Goal: Task Accomplishment & Management: Manage account settings

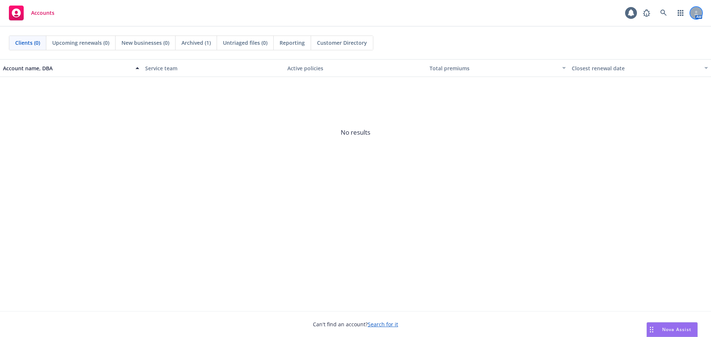
click at [698, 14] on icon at bounding box center [697, 14] width 4 height 1
click at [659, 13] on link at bounding box center [663, 13] width 15 height 15
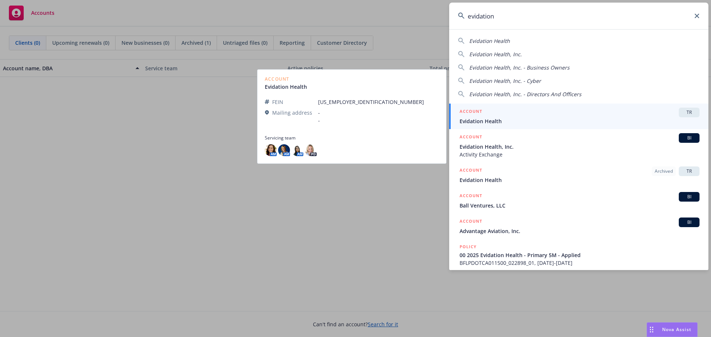
type input "evidation"
click at [482, 116] on h5 "ACCOUNT" at bounding box center [471, 112] width 23 height 9
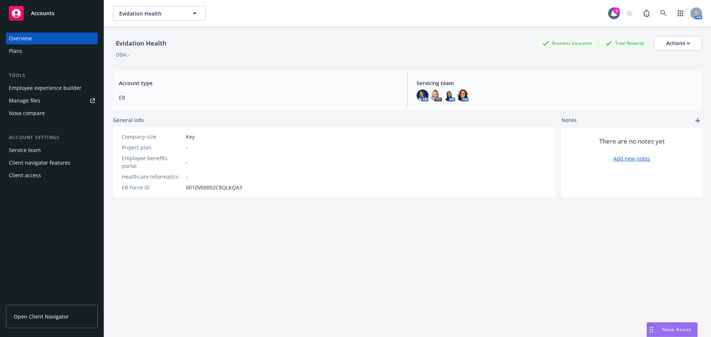
click at [38, 316] on span "Open Client Navigator" at bounding box center [41, 317] width 55 height 8
click at [668, 44] on div "Actions" at bounding box center [678, 43] width 24 height 14
click at [54, 38] on div "Overview" at bounding box center [52, 39] width 86 height 12
click at [666, 46] on div "Actions" at bounding box center [678, 43] width 24 height 14
click at [647, 78] on link "Copy logging email" at bounding box center [662, 76] width 79 height 15
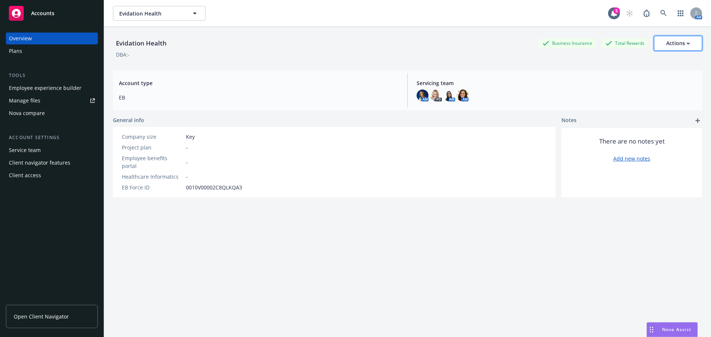
click at [673, 43] on div "Actions" at bounding box center [678, 43] width 24 height 14
click at [655, 79] on link "Copy logging email" at bounding box center [662, 76] width 79 height 15
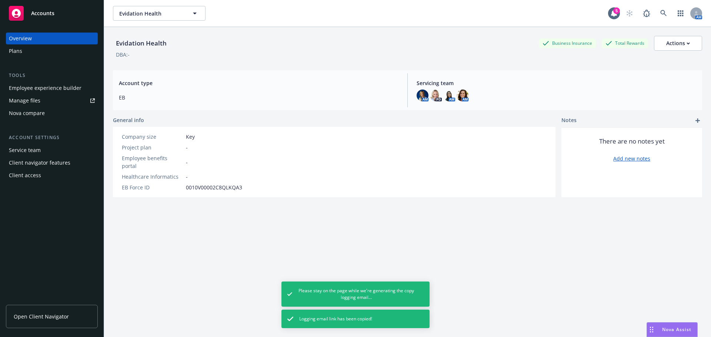
click at [333, 319] on span "Logging email link has been copied!" at bounding box center [335, 319] width 73 height 7
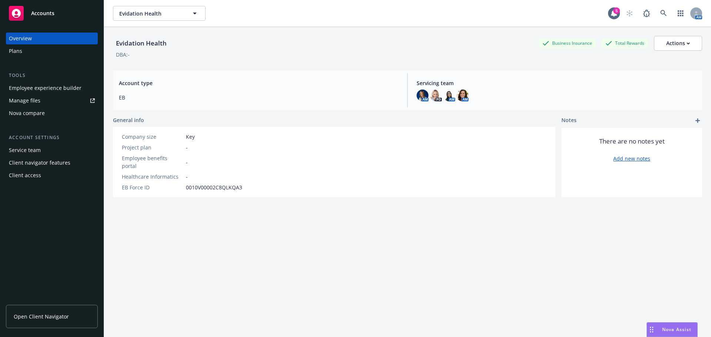
click at [23, 318] on span "Open Client Navigator" at bounding box center [41, 317] width 55 height 8
click at [87, 317] on icon at bounding box center [88, 317] width 4 height 4
click at [688, 42] on button "Actions" at bounding box center [678, 43] width 48 height 15
click at [608, 46] on div "Total Rewards" at bounding box center [625, 43] width 46 height 9
click at [669, 46] on div "Actions" at bounding box center [678, 43] width 24 height 14
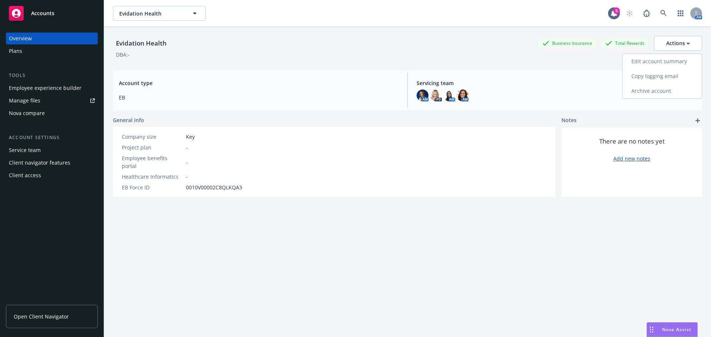
click at [648, 74] on link "Copy logging email" at bounding box center [662, 76] width 79 height 15
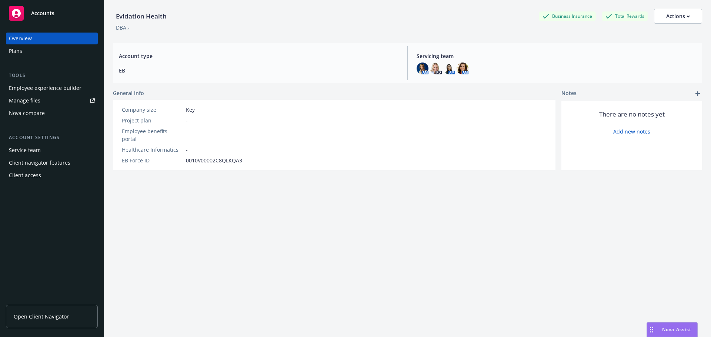
click at [671, 330] on span "Nova Assist" at bounding box center [676, 330] width 29 height 6
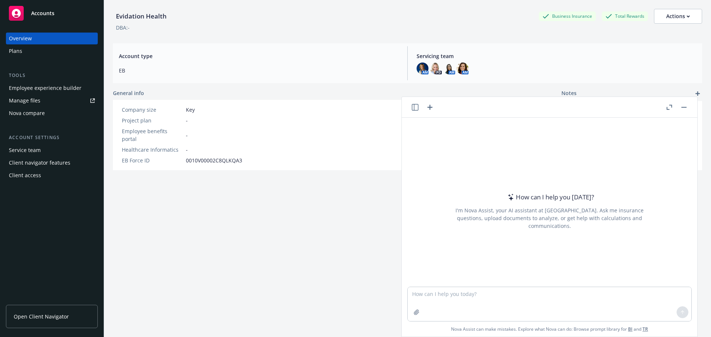
click at [257, 228] on div "Evidation Health Business Insurance Total Rewards Actions DBA: - Account type E…" at bounding box center [407, 164] width 589 height 329
click at [31, 174] on div "Client access" at bounding box center [25, 176] width 32 height 12
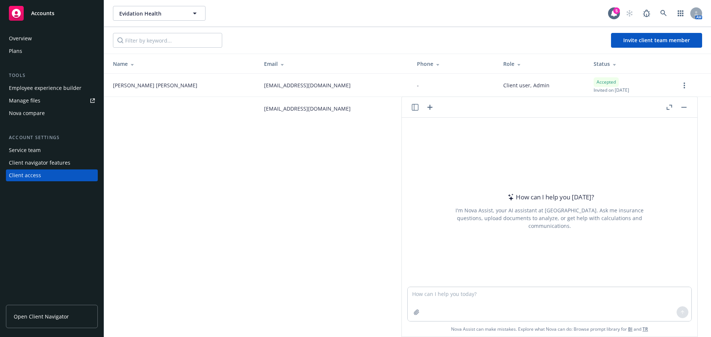
click at [687, 107] on button "button" at bounding box center [684, 107] width 9 height 9
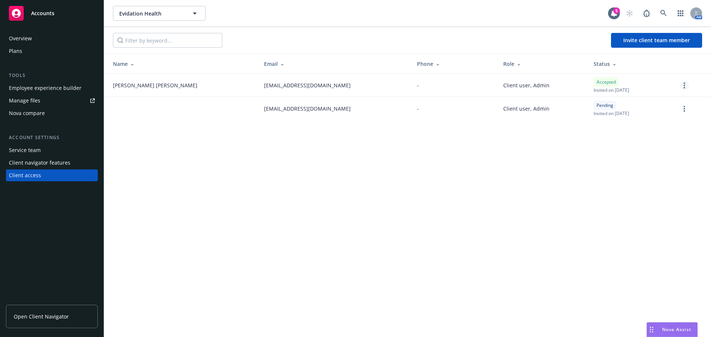
click at [683, 84] on link "more" at bounding box center [684, 85] width 9 height 9
click at [631, 115] on link "Reset password" at bounding box center [645, 115] width 86 height 15
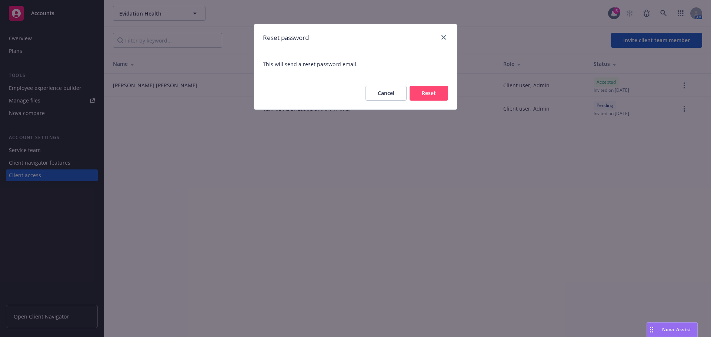
click at [375, 93] on button "Cancel" at bounding box center [386, 93] width 41 height 15
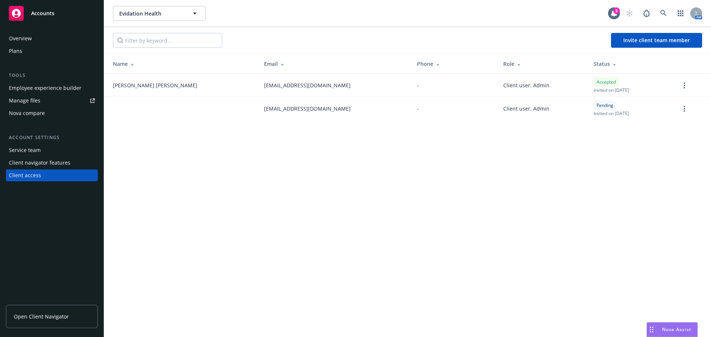
click at [671, 331] on span "Nova Assist" at bounding box center [676, 330] width 29 height 6
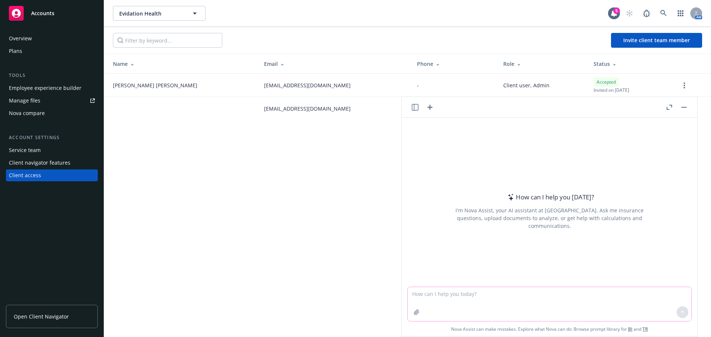
click at [490, 293] on textarea at bounding box center [550, 304] width 284 height 34
type textarea "how do i send the client the link to access navigator"
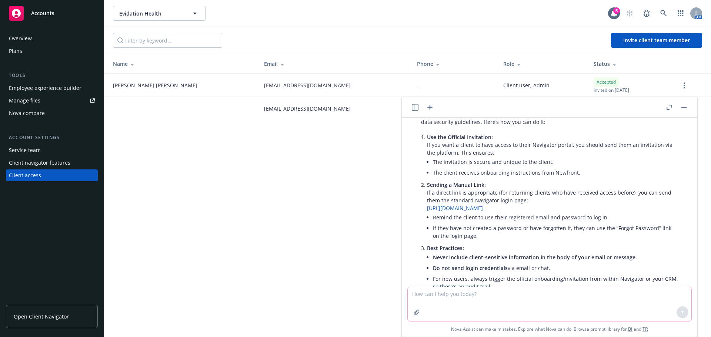
scroll to position [27, 0]
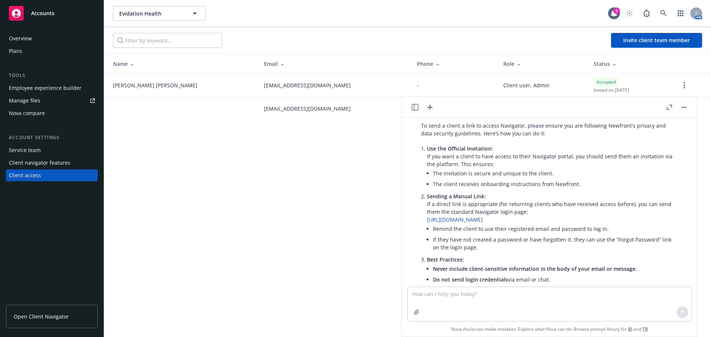
drag, startPoint x: 503, startPoint y: 220, endPoint x: 422, endPoint y: 223, distance: 81.9
click at [422, 223] on div "To send a client a link to access Navigator, please ensure you are following Ne…" at bounding box center [550, 250] width 272 height 262
copy link "https://navigator.newfront.com"
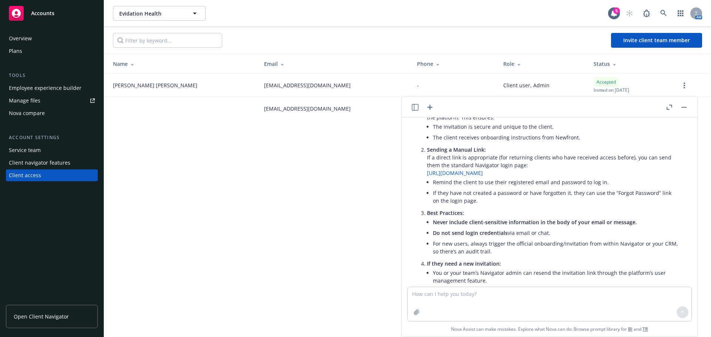
scroll to position [0, 0]
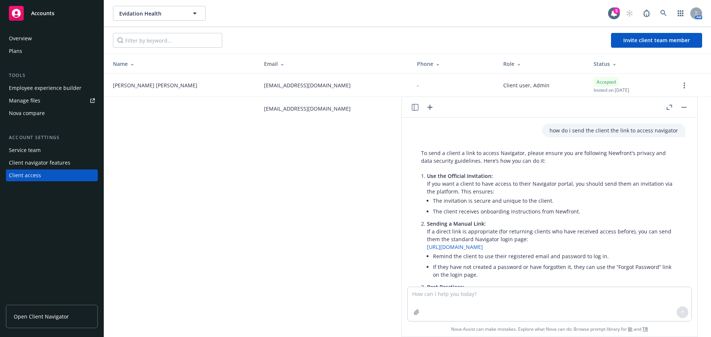
click at [284, 208] on div "Evidation Health Evidation Health 5 AM Invite client team member Name Email Pho…" at bounding box center [407, 168] width 607 height 337
click at [683, 107] on rect "button" at bounding box center [684, 107] width 5 height 1
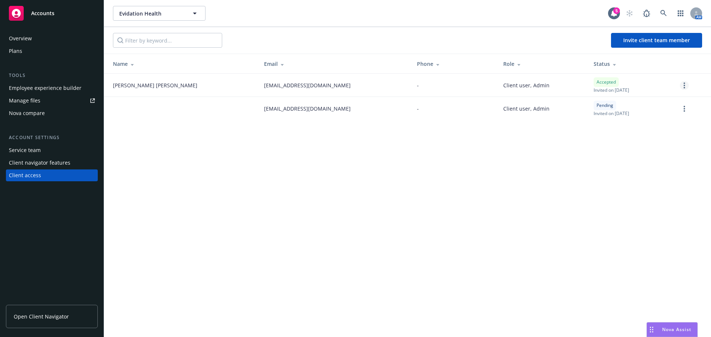
click at [684, 86] on circle "more" at bounding box center [684, 85] width 1 height 1
click at [649, 150] on link "Remove team member" at bounding box center [645, 151] width 86 height 15
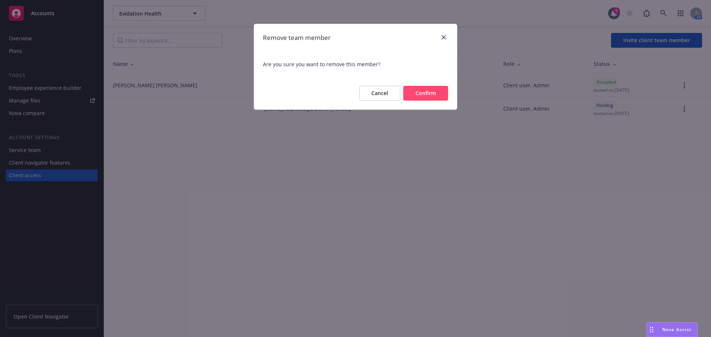
click at [432, 94] on button "Confirm" at bounding box center [425, 93] width 45 height 15
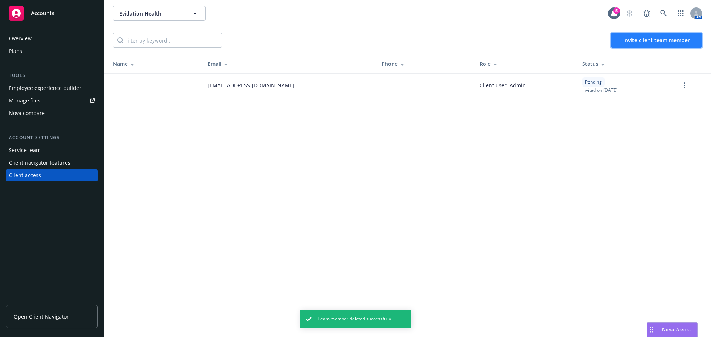
click at [665, 36] on button "Invite client team member" at bounding box center [656, 40] width 91 height 15
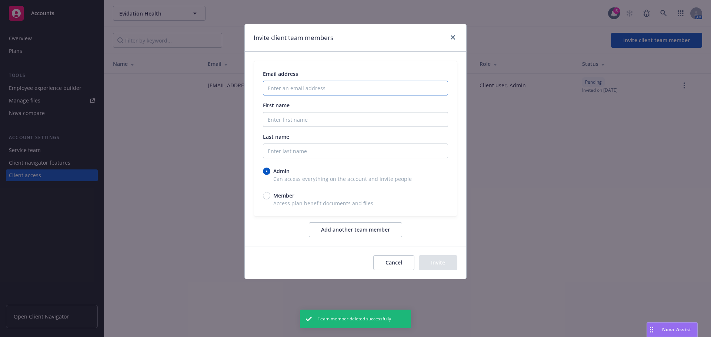
click at [353, 91] on input "Enter an email address" at bounding box center [355, 88] width 185 height 15
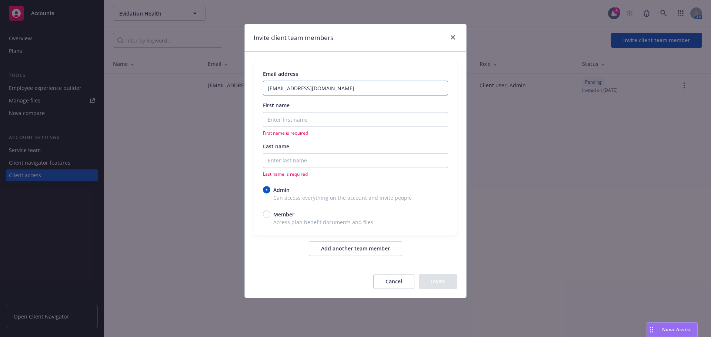
type input "mdugan@evidation.com"
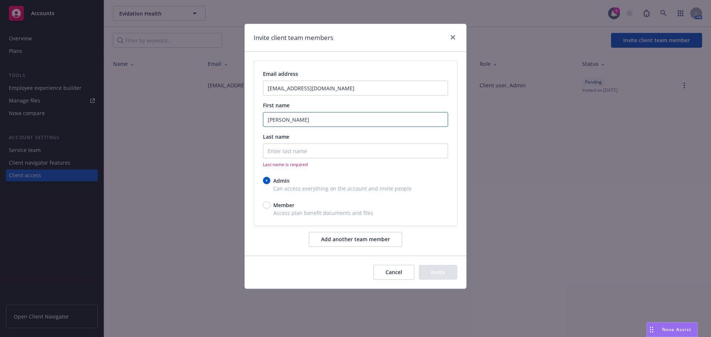
type input "Meghan"
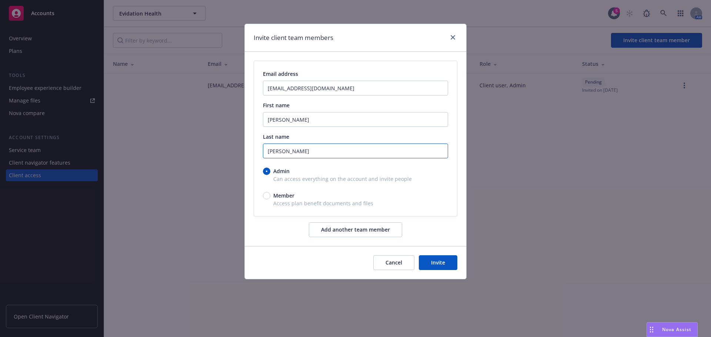
type input "Dugan"
click at [446, 266] on button "Invite" at bounding box center [438, 263] width 39 height 15
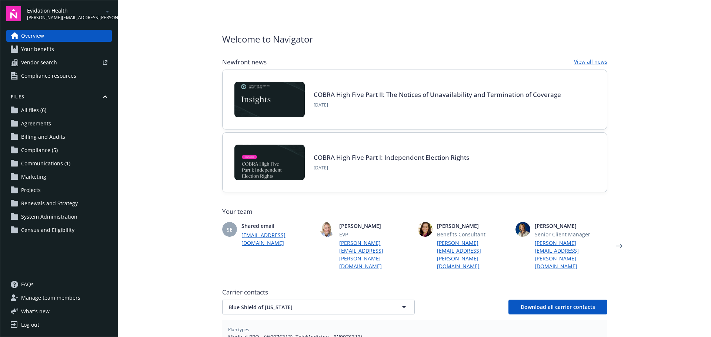
click at [37, 52] on span "Your benefits" at bounding box center [37, 49] width 33 height 12
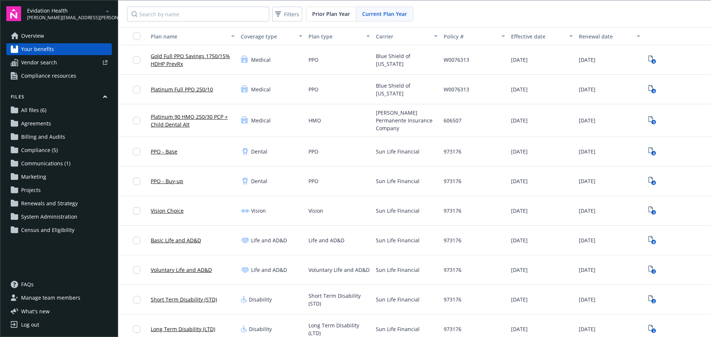
click at [37, 39] on span "Overview" at bounding box center [32, 36] width 23 height 12
